Goal: Use online tool/utility: Utilize a website feature to perform a specific function

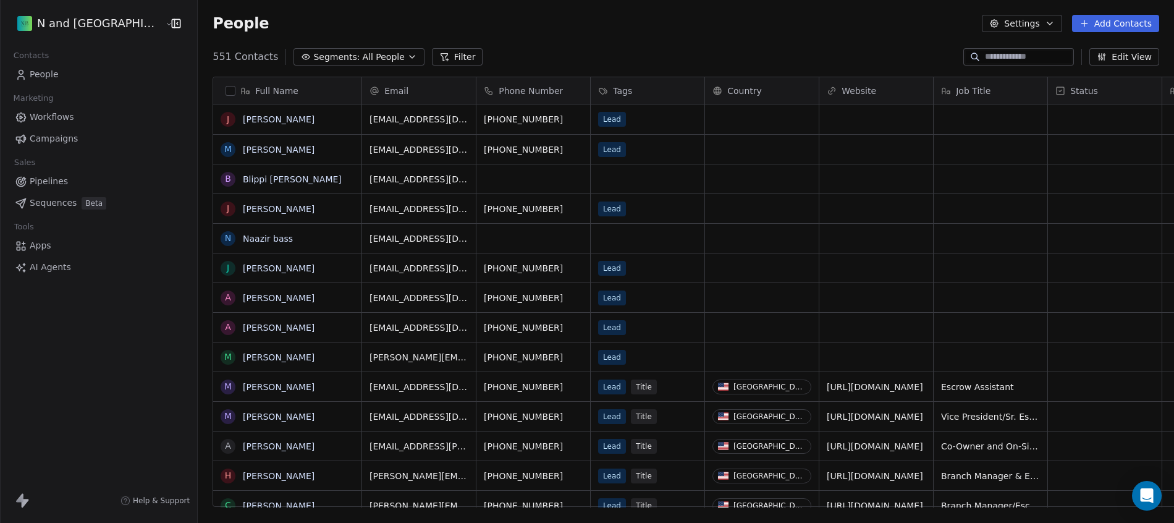
scroll to position [451, 998]
click at [104, 61] on div "Contacts" at bounding box center [98, 55] width 177 height 17
click at [97, 72] on link "People" at bounding box center [98, 74] width 177 height 20
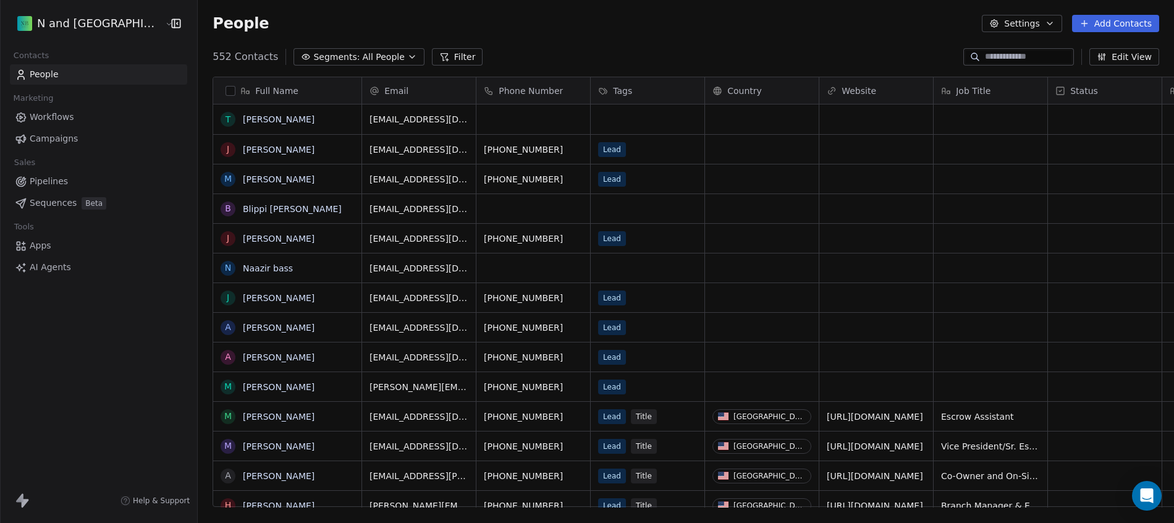
scroll to position [451, 998]
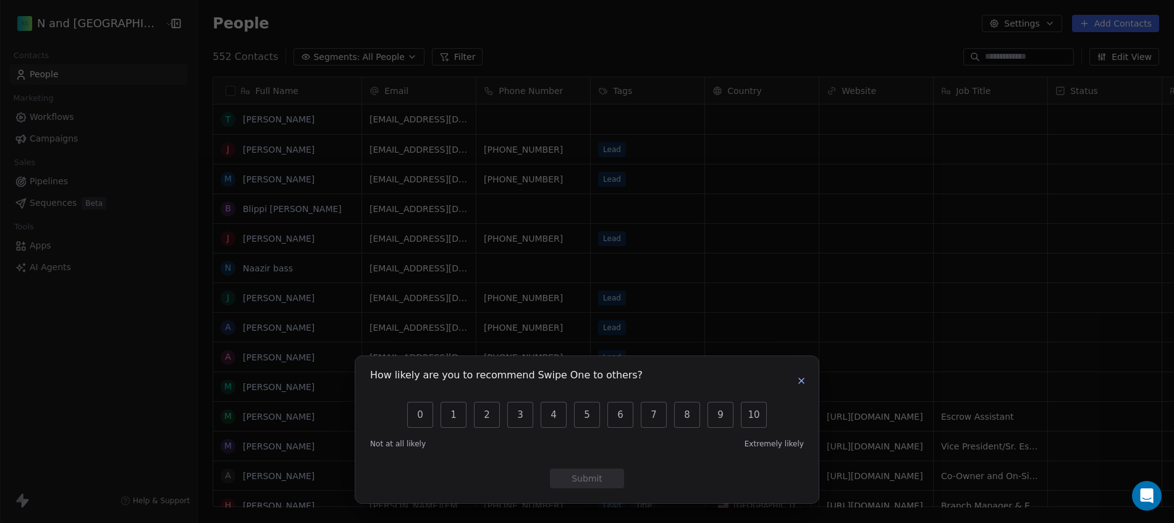
click at [793, 380] on div "How likely are you to recommend Swipe One to others?" at bounding box center [587, 381] width 434 height 20
click at [797, 382] on icon "button" at bounding box center [802, 381] width 10 height 10
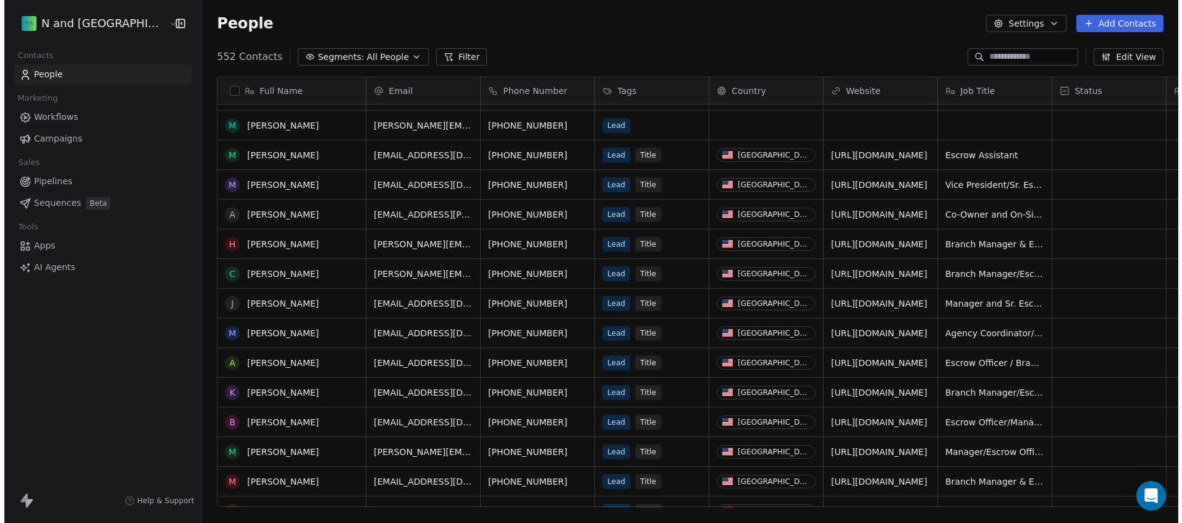
scroll to position [0, 0]
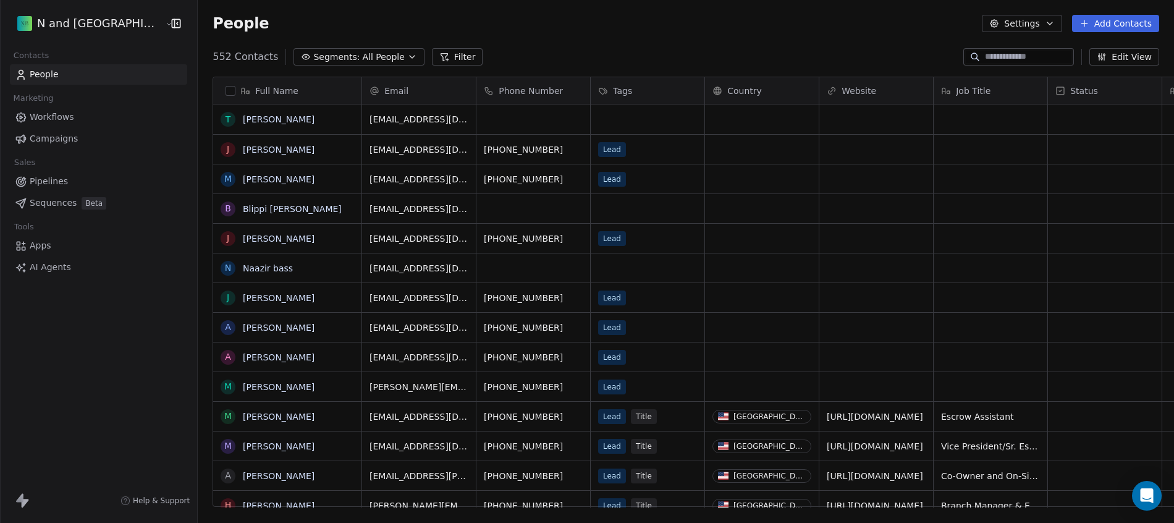
click at [46, 247] on span "Apps" at bounding box center [41, 245] width 22 height 13
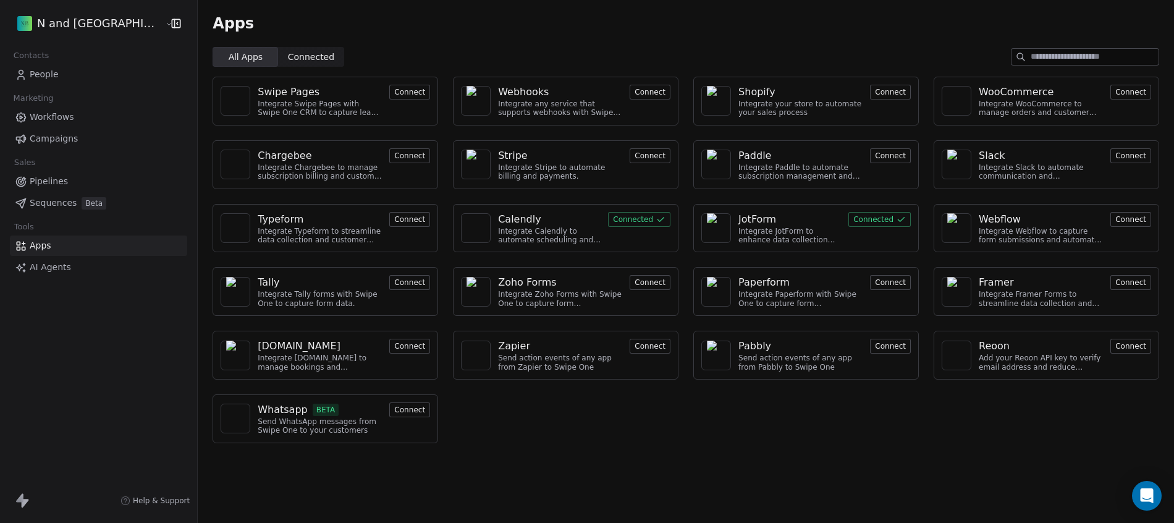
click at [101, 271] on link "AI Agents" at bounding box center [98, 267] width 177 height 20
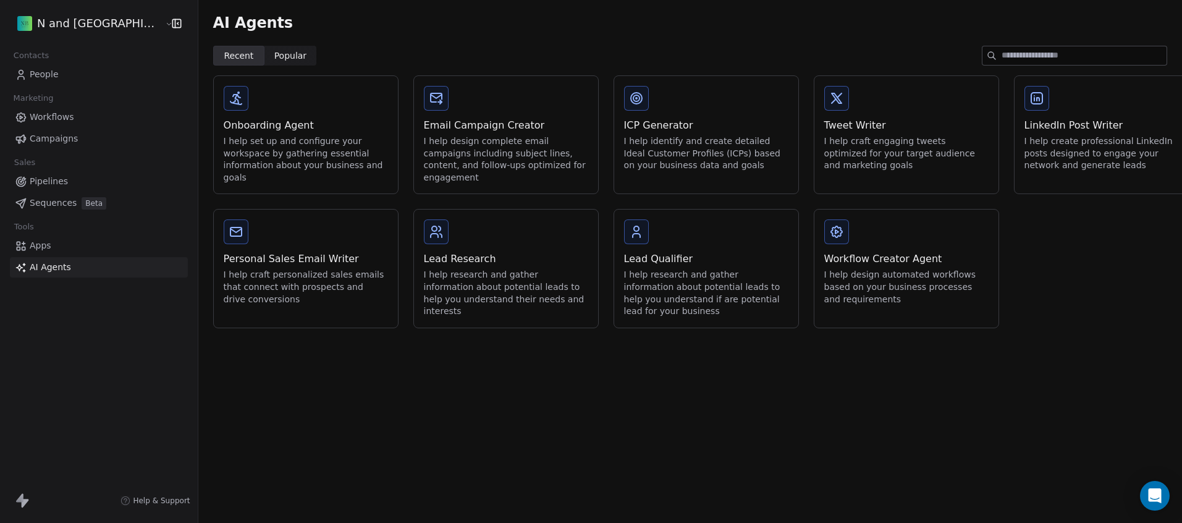
click at [452, 159] on div "I help design complete email campaigns including subject lines, content, and fo…" at bounding box center [506, 159] width 164 height 48
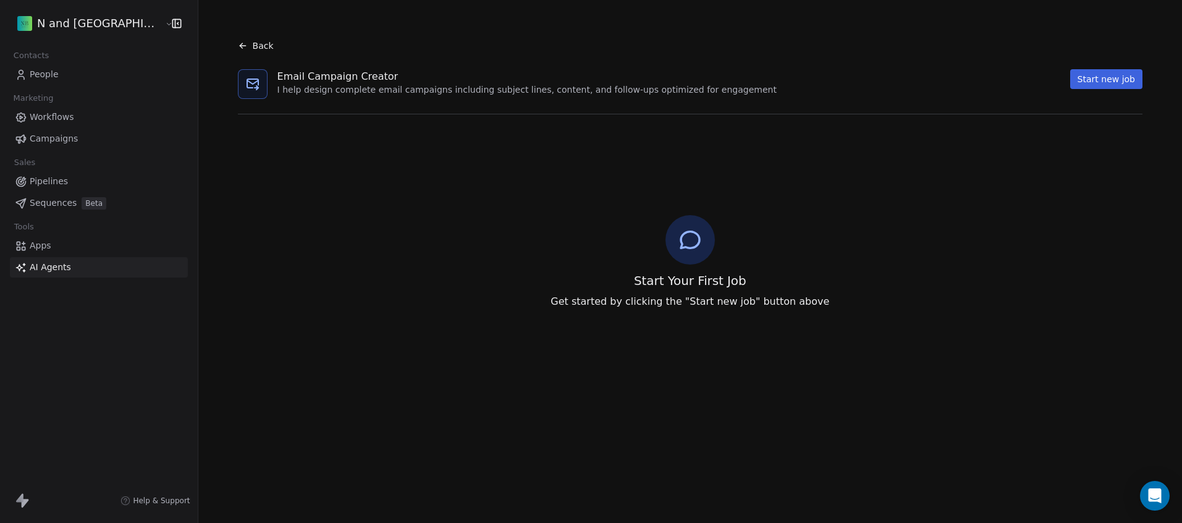
click at [683, 237] on icon at bounding box center [690, 239] width 19 height 17
click at [1078, 87] on button "Start new job" at bounding box center [1106, 79] width 72 height 20
